Goal: Task Accomplishment & Management: Use online tool/utility

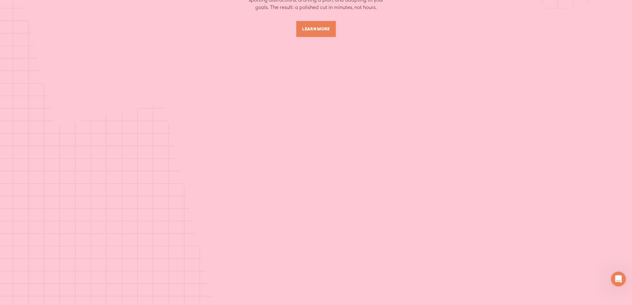
scroll to position [2610, 0]
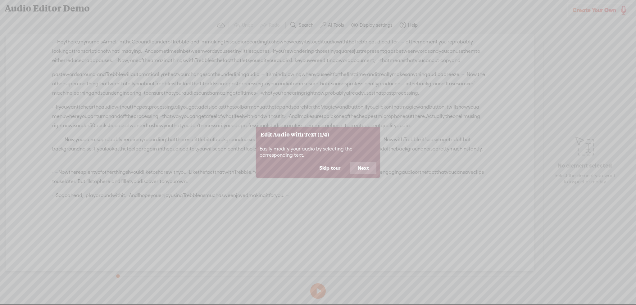
click at [370, 168] on button "Next" at bounding box center [363, 168] width 26 height 12
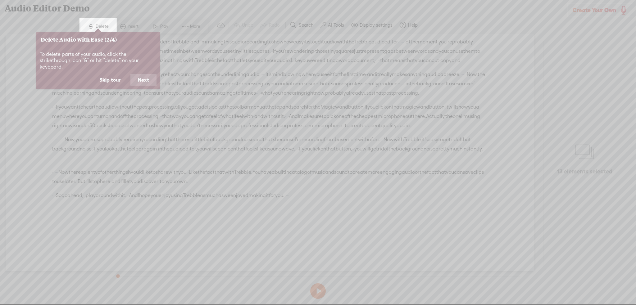
click at [147, 76] on button "Next" at bounding box center [143, 80] width 26 height 12
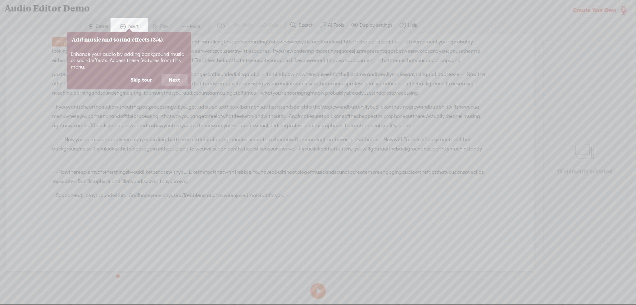
click at [185, 81] on button "Next" at bounding box center [175, 80] width 26 height 12
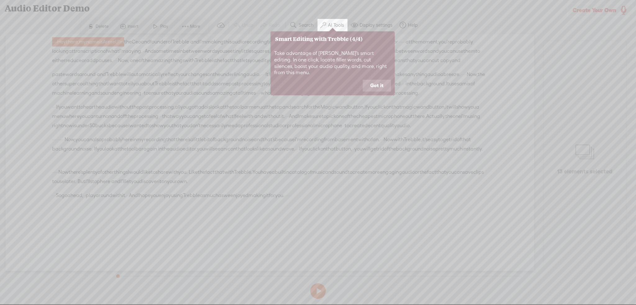
click at [386, 80] on button "Got it" at bounding box center [377, 86] width 28 height 12
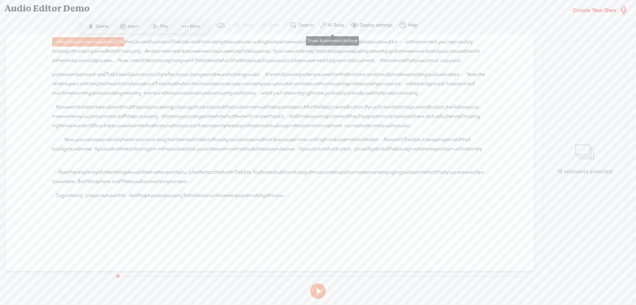
click at [337, 27] on label "AI Tools" at bounding box center [336, 25] width 16 height 6
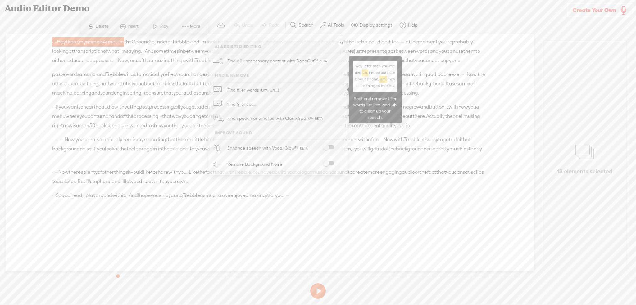
click at [261, 86] on span "Find filler words (um, uh...)" at bounding box center [253, 90] width 56 height 14
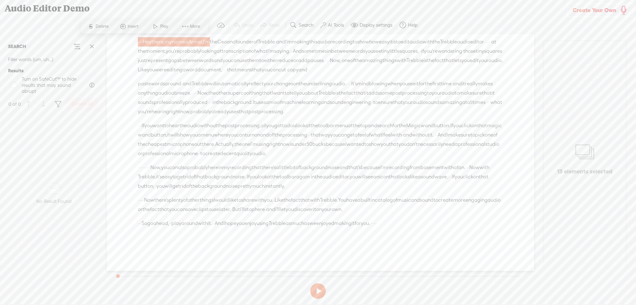
click at [16, 85] on span at bounding box center [13, 85] width 5 height 5
click at [16, 85] on input "Turn on SafeCut™ to hide results that may sound abrupt" at bounding box center [13, 85] width 5 height 5
checkbox input "true"
click at [37, 60] on span "Filler words (um, uh...)" at bounding box center [30, 59] width 45 height 11
click at [321, 284] on section at bounding box center [317, 291] width 409 height 21
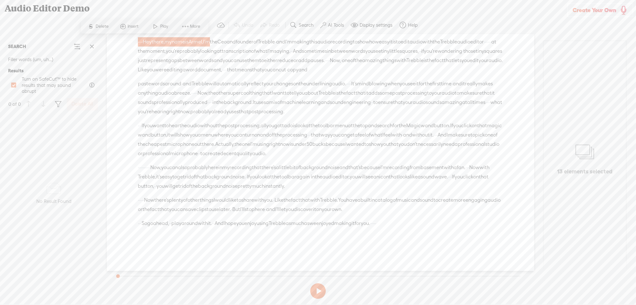
click at [320, 285] on button at bounding box center [318, 292] width 16 height 16
click at [321, 293] on button at bounding box center [318, 292] width 16 height 16
click at [222, 53] on span "at" at bounding box center [219, 51] width 5 height 9
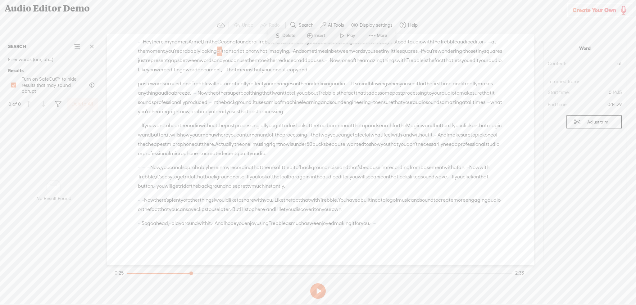
click at [222, 53] on span "at" at bounding box center [219, 51] width 5 height 9
click at [319, 33] on span "Insert" at bounding box center [320, 36] width 12 height 6
click at [223, 56] on span "and" at bounding box center [218, 60] width 9 height 9
click at [460, 43] on span "More" at bounding box center [465, 45] width 12 height 6
click at [313, 75] on div "· · · · Hey there, · my name is Armel, · I'm the Ceo and founder of · Trebble ·…" at bounding box center [320, 55] width 365 height 37
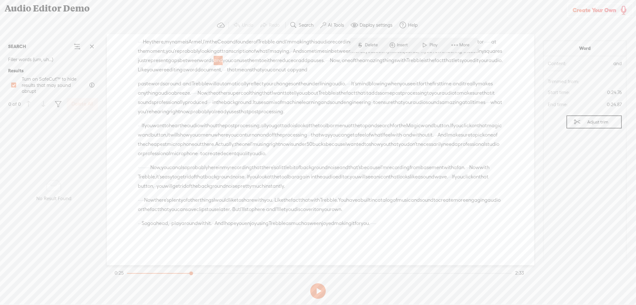
click at [330, 65] on span "Now," at bounding box center [335, 60] width 11 height 9
click at [233, 52] on span "Play" at bounding box center [236, 54] width 10 height 6
click at [318, 294] on button at bounding box center [318, 292] width 16 height 16
click at [489, 65] on span "audio." at bounding box center [496, 60] width 14 height 9
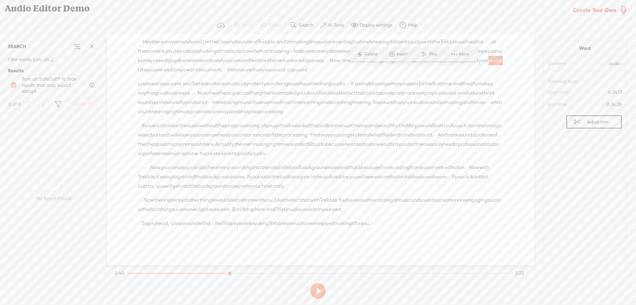
click at [489, 65] on span "audio." at bounding box center [496, 60] width 14 height 9
click at [458, 53] on span at bounding box center [454, 54] width 9 height 11
click at [516, 2] on span "Correct transcript" at bounding box center [500, 4] width 61 height 14
click at [387, 52] on input "audio." at bounding box center [402, 51] width 56 height 11
type input "audio"
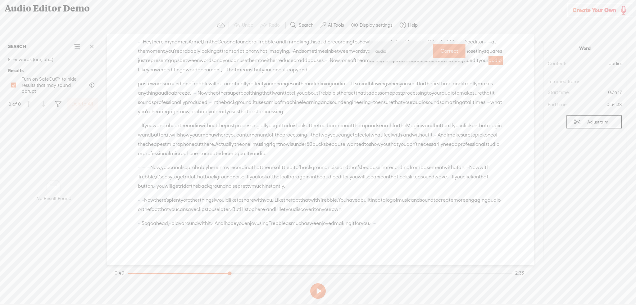
click at [445, 53] on label "Correct" at bounding box center [449, 51] width 24 height 13
click at [147, 71] on span "Like" at bounding box center [142, 69] width 9 height 9
click at [475, 53] on span "More" at bounding box center [479, 54] width 12 height 6
click at [514, 4] on span "Correct transcript" at bounding box center [526, 4] width 61 height 14
click at [393, 51] on input "Like" at bounding box center [416, 51] width 56 height 11
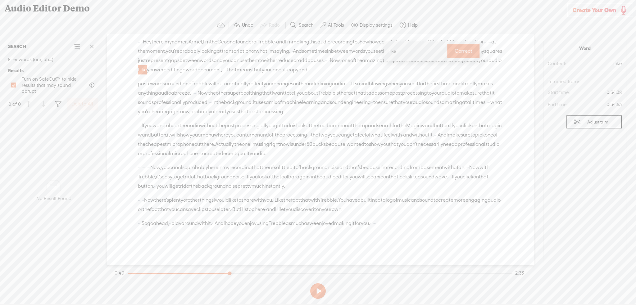
type input "like"
click at [456, 49] on label "Correct" at bounding box center [464, 51] width 24 height 13
click at [489, 65] on span "audio" at bounding box center [495, 60] width 13 height 9
click at [461, 54] on span "More" at bounding box center [465, 54] width 12 height 6
click at [514, 5] on span "Correct transcript" at bounding box center [512, 4] width 61 height 14
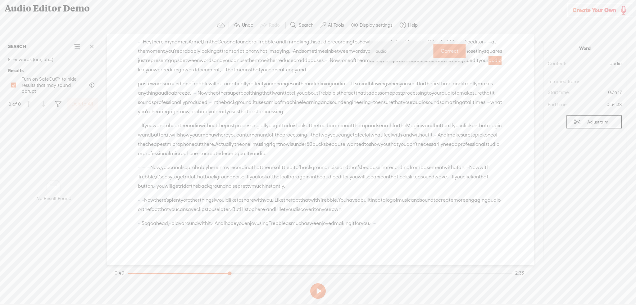
click at [403, 51] on input "audio" at bounding box center [402, 51] width 56 height 11
type input "audio"
click at [165, 74] on span "were" at bounding box center [159, 69] width 11 height 9
click at [196, 75] on span "document," at bounding box center [208, 69] width 25 height 9
click at [206, 65] on span "More" at bounding box center [203, 64] width 12 height 6
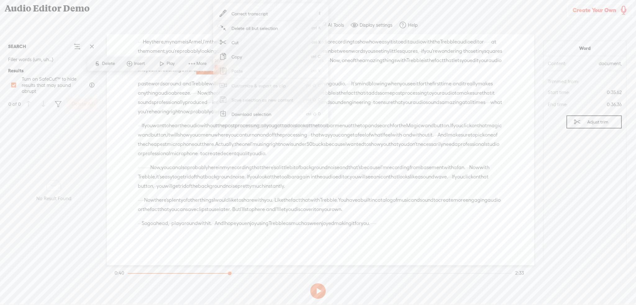
click at [250, 11] on span "Correct transcript" at bounding box center [249, 14] width 61 height 14
click at [196, 75] on span "document," at bounding box center [208, 69] width 25 height 9
click at [143, 57] on input "document," at bounding box center [140, 60] width 56 height 11
type input "document."
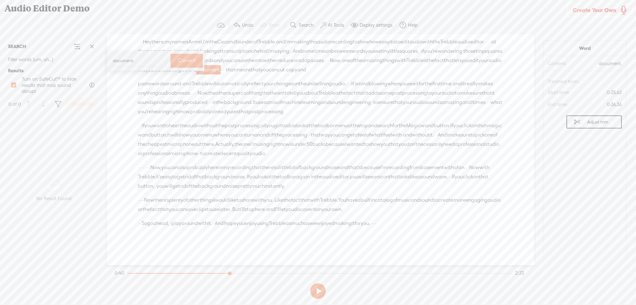
click at [180, 59] on label "Correct" at bounding box center [187, 60] width 24 height 13
click at [226, 75] on span "that" at bounding box center [231, 69] width 10 height 9
click at [240, 62] on span "More" at bounding box center [236, 64] width 12 height 6
click at [305, 13] on span "Correct transcript" at bounding box center [283, 14] width 61 height 14
click at [146, 63] on input "that" at bounding box center [173, 60] width 56 height 11
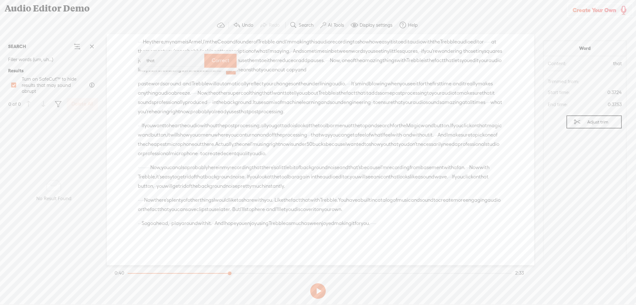
click at [148, 62] on input "that" at bounding box center [173, 60] width 56 height 11
type input "That"
click at [212, 58] on label "Correct" at bounding box center [220, 60] width 24 height 13
click at [308, 75] on span at bounding box center [314, 69] width 12 height 9
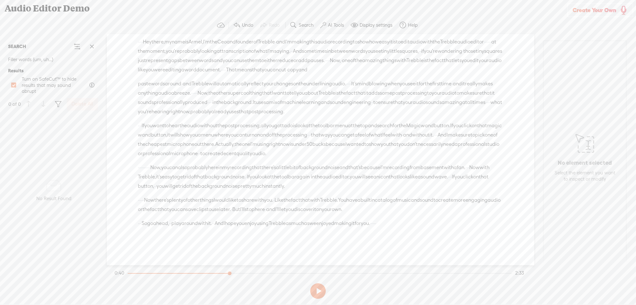
click at [144, 89] on span "paste" at bounding box center [144, 83] width 13 height 9
click at [195, 75] on span "More" at bounding box center [197, 78] width 12 height 6
click at [263, 24] on span "Correct transcript" at bounding box center [244, 28] width 61 height 14
click at [402, 98] on span "processing" at bounding box center [414, 93] width 25 height 9
click at [300, 75] on div "· · · · Hey there, · my name is Armel, · I'm the Ceo and founder of · Trebble ·…" at bounding box center [320, 55] width 365 height 37
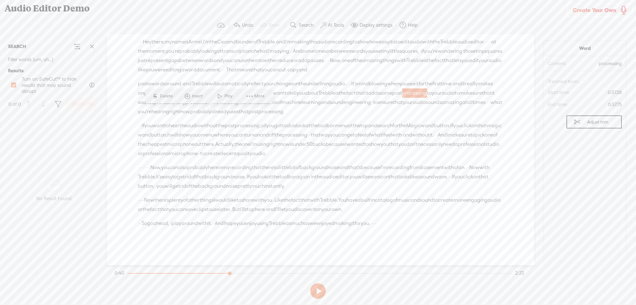
click at [330, 65] on span "Now," at bounding box center [335, 60] width 11 height 9
click at [78, 46] on span at bounding box center [76, 46] width 7 height 7
click at [92, 49] on span at bounding box center [91, 46] width 9 height 9
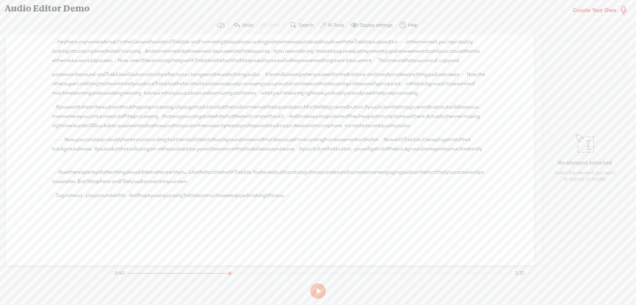
click at [328, 26] on label "AI Tools" at bounding box center [336, 25] width 16 height 6
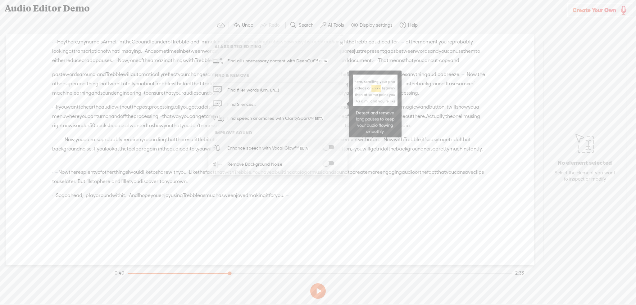
click at [276, 105] on link "Find Silences..." at bounding box center [278, 104] width 133 height 14
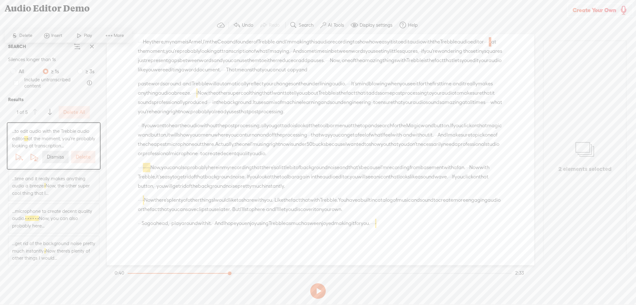
click at [148, 172] on span "·" at bounding box center [147, 167] width 1 height 9
click at [381, 23] on label "Display settings" at bounding box center [376, 25] width 33 height 6
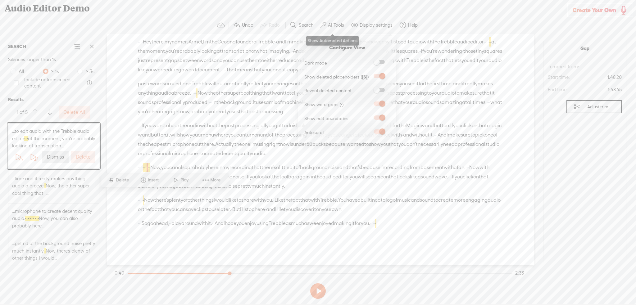
click at [336, 22] on label "AI Tools" at bounding box center [336, 25] width 16 height 6
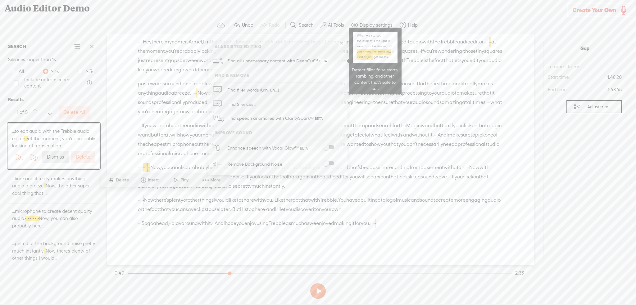
click at [307, 60] on span "Find all unnecessary content with DeepCut™" at bounding box center [277, 61] width 105 height 15
